Goal: Information Seeking & Learning: Learn about a topic

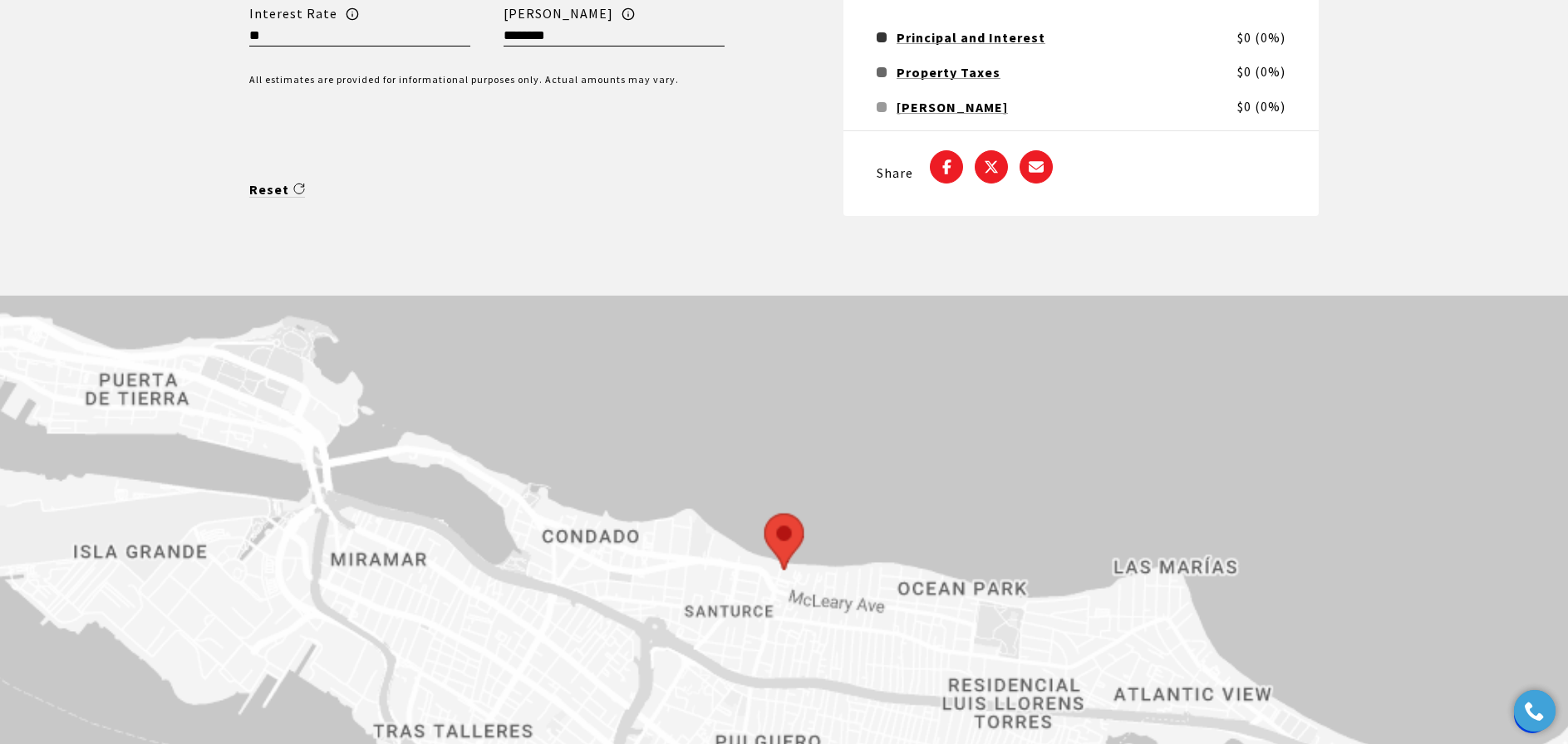
scroll to position [3654, 0]
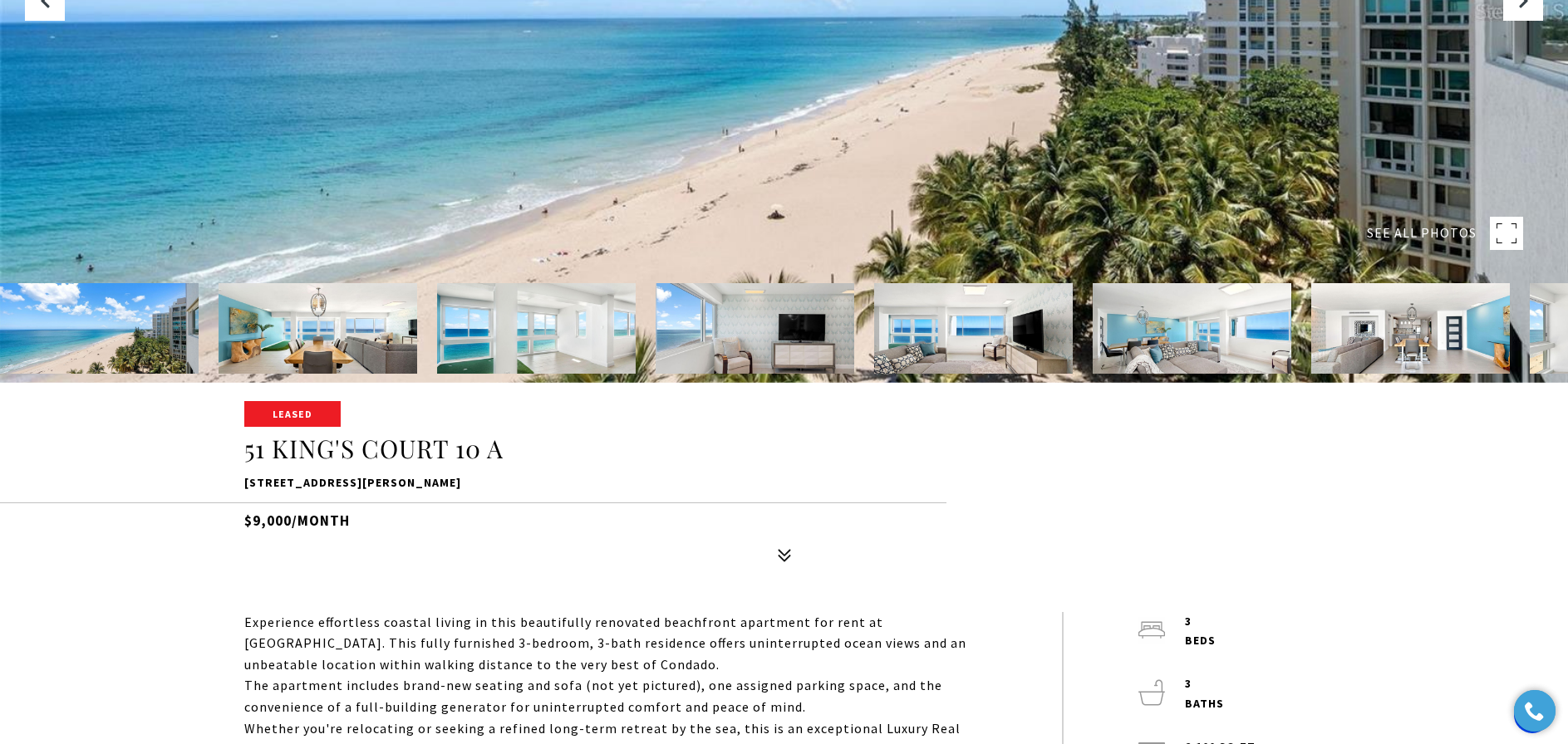
scroll to position [416, 0]
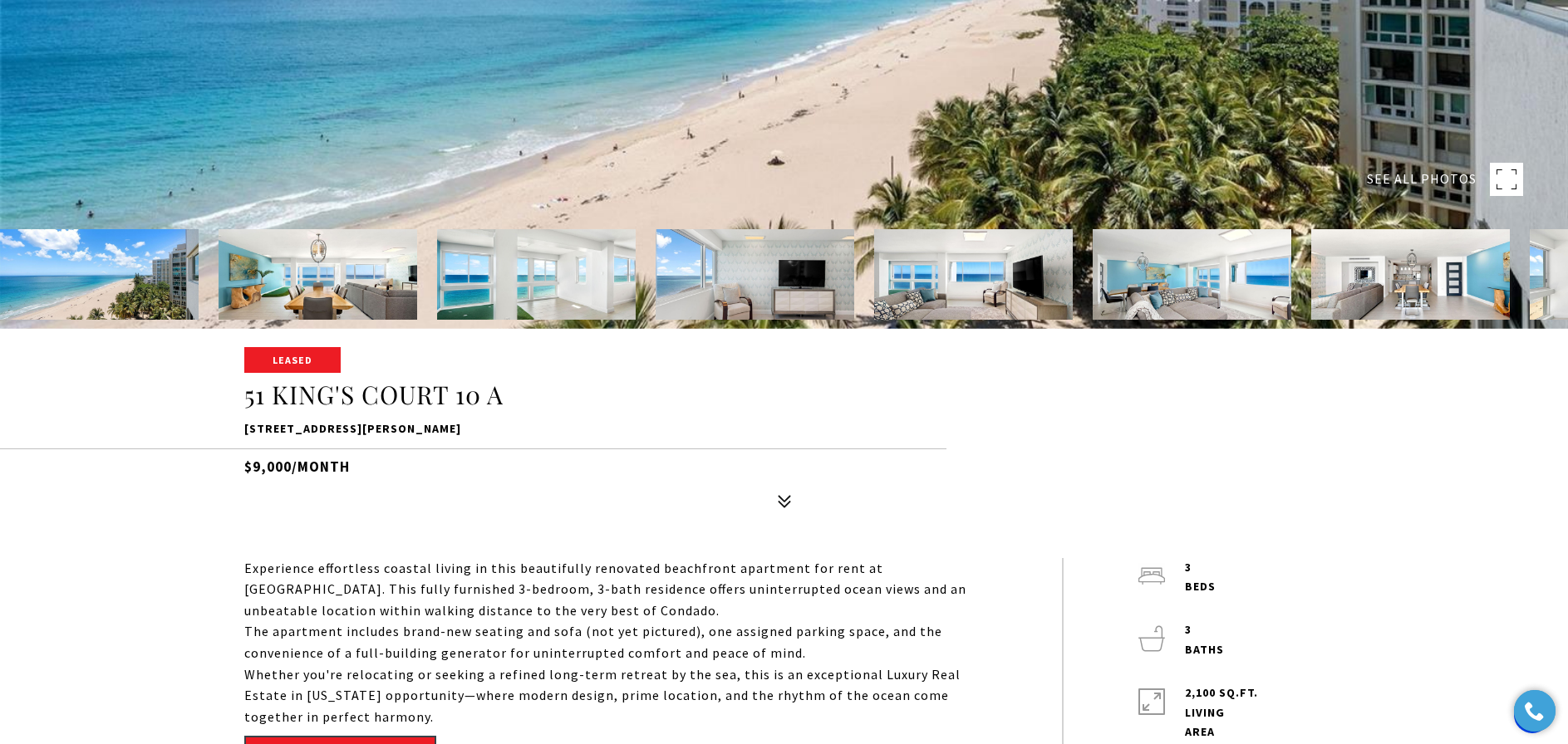
click at [508, 279] on img at bounding box center [536, 275] width 199 height 91
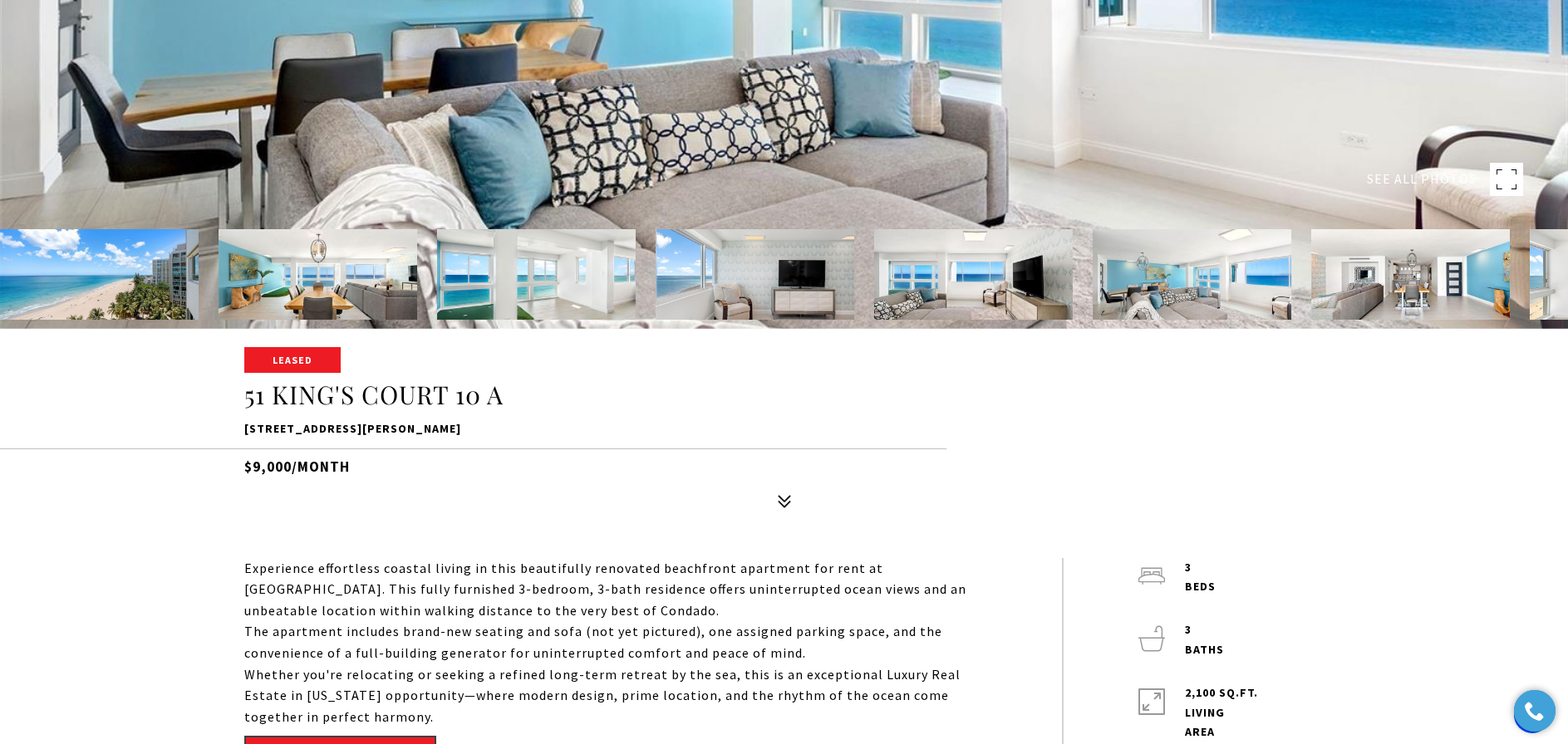
click at [1307, 495] on div "Leased 51 KING'S COURT 10 A 51 KING'S COURT 10 A, SAN JUAN, PR 00907 $9,000/mon…" at bounding box center [783, 432] width 1163 height 168
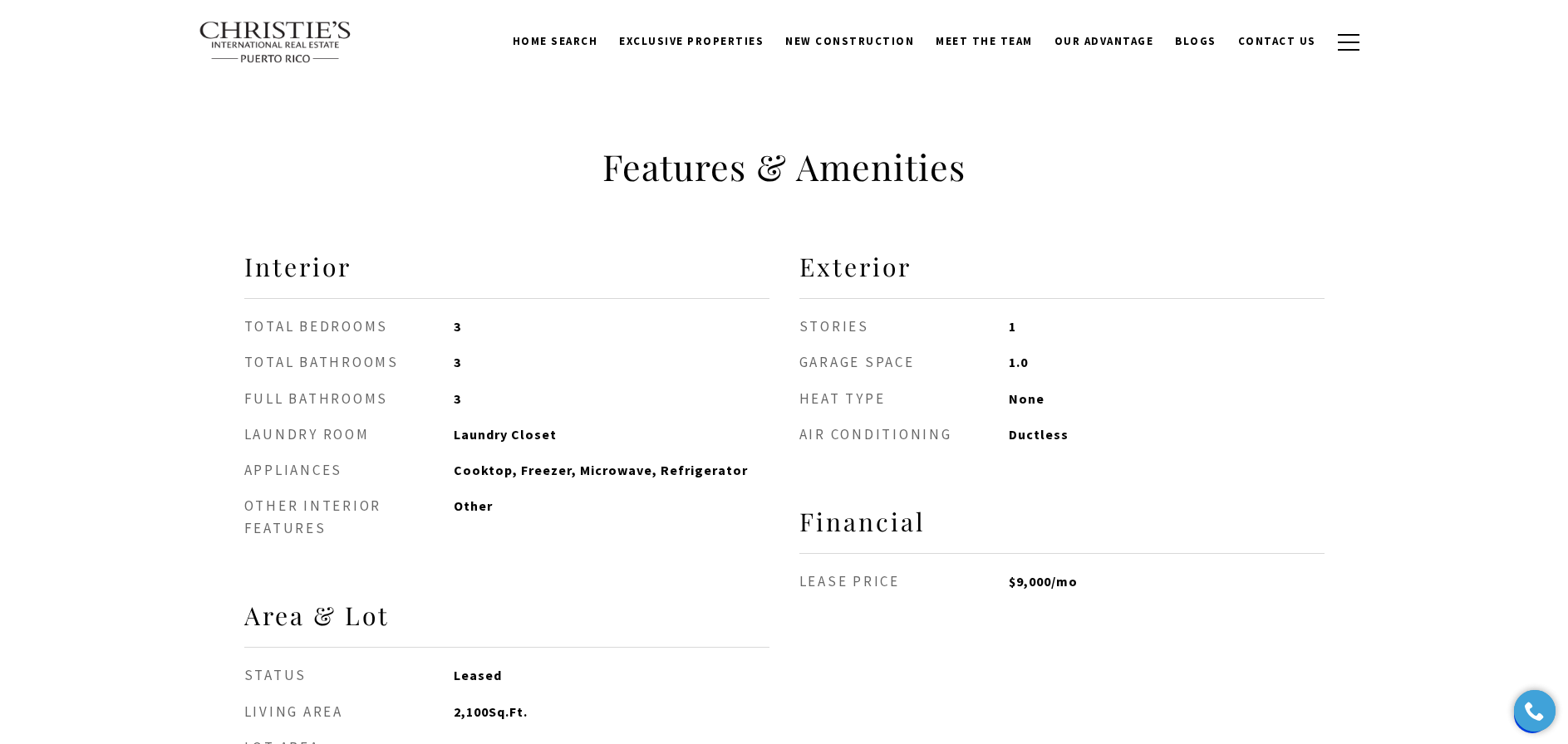
scroll to position [996, 0]
